Goal: Check status

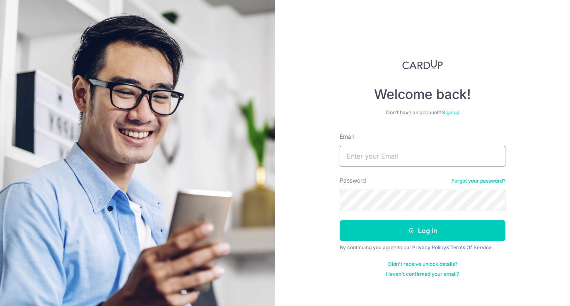
type input "[PERSON_NAME][EMAIL_ADDRESS][DOMAIN_NAME]"
click at [423, 231] on button "Log in" at bounding box center [423, 231] width 166 height 21
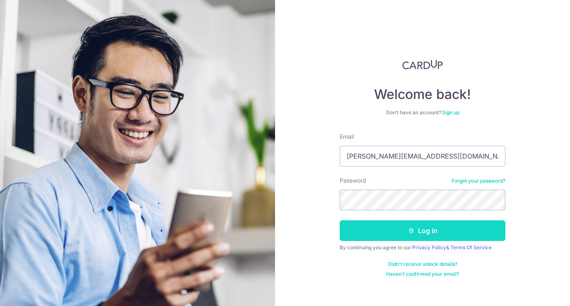
click at [395, 228] on button "Log in" at bounding box center [423, 231] width 166 height 21
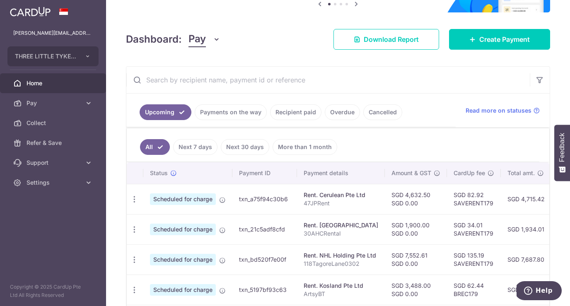
scroll to position [94, 0]
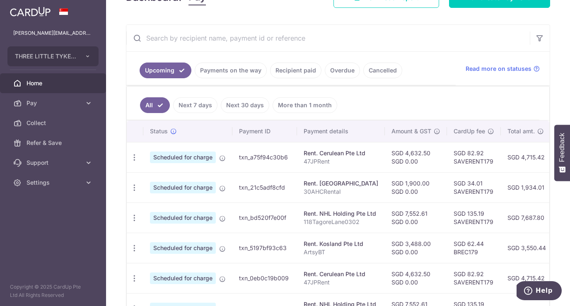
click at [235, 76] on link "Payments on the way" at bounding box center [231, 71] width 72 height 16
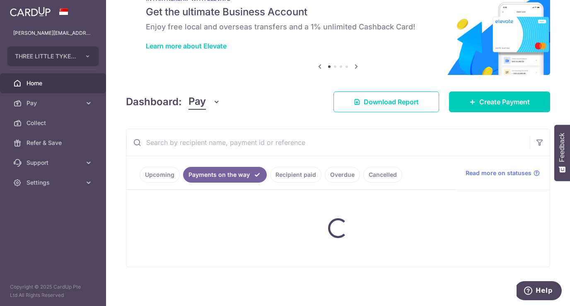
scroll to position [7, 0]
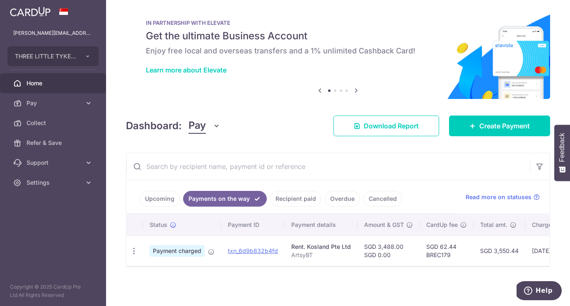
click at [388, 199] on link "Cancelled" at bounding box center [383, 199] width 39 height 16
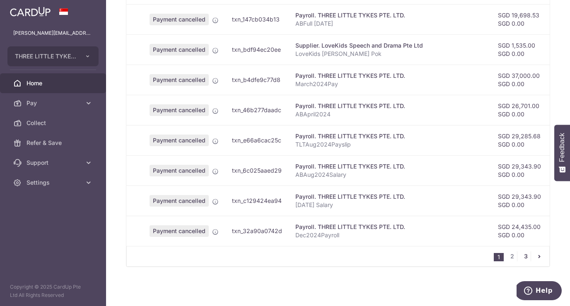
click at [523, 257] on link "3" at bounding box center [526, 257] width 10 height 10
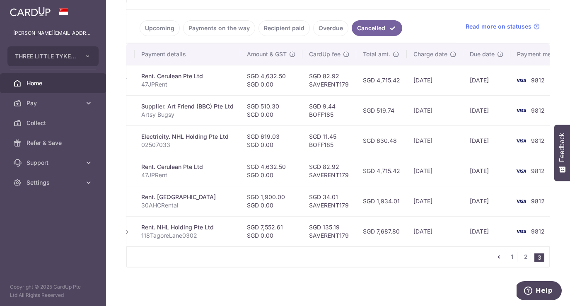
scroll to position [0, 155]
